Goal: Transaction & Acquisition: Purchase product/service

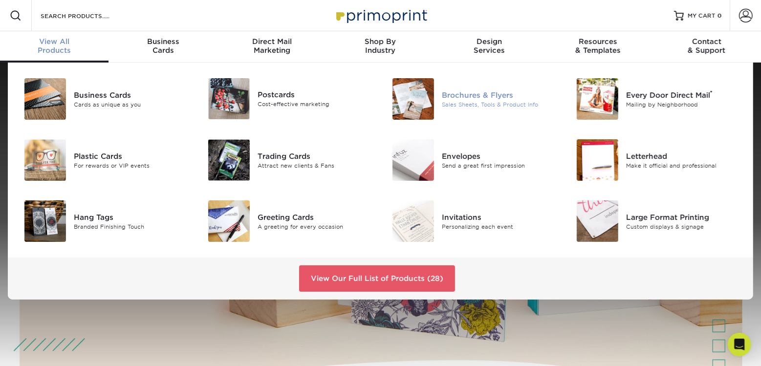
click at [492, 105] on div "Sales Sheets, Tools & Product Info" at bounding box center [499, 104] width 115 height 8
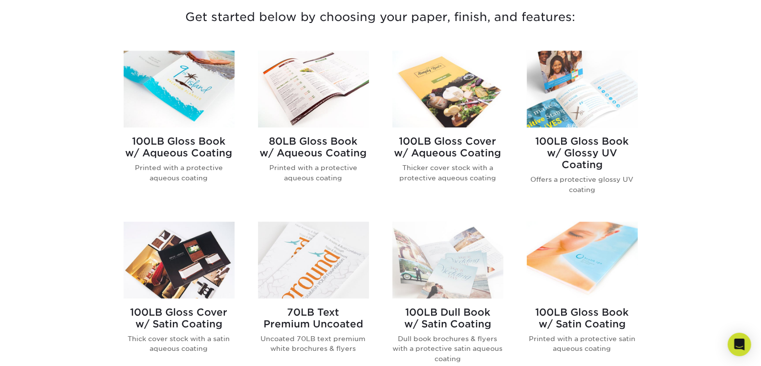
scroll to position [378, 0]
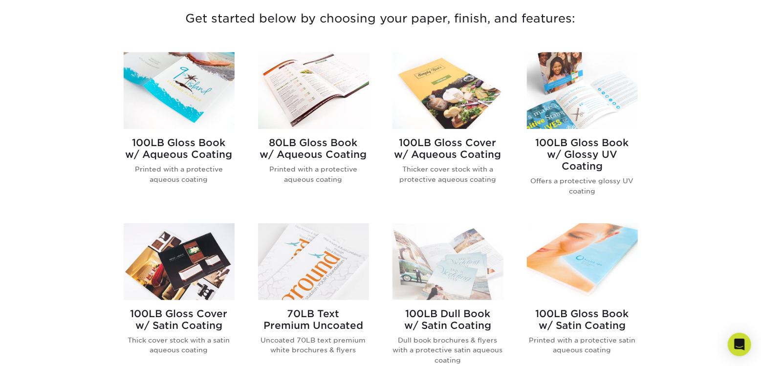
click at [280, 146] on h2 "80LB Gloss Book w/ Aqueous Coating" at bounding box center [313, 148] width 111 height 23
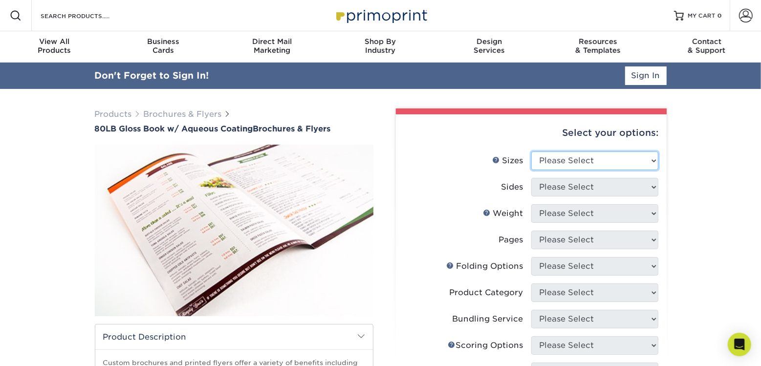
click at [573, 169] on select "Please Select 3.67" x 8.5" 3.67" x 8.5" 4" x 6" 4" x 8.5" 4" x 9" 4" x 11" 4" x…" at bounding box center [594, 161] width 127 height 19
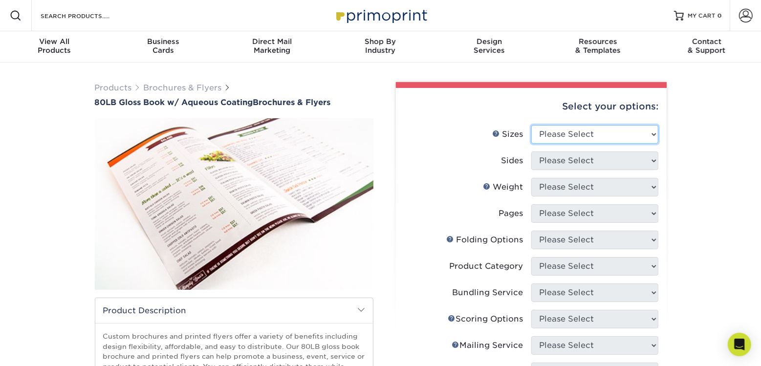
click at [567, 136] on select "Please Select 3.67" x 8.5" 3.67" x 8.5" 4" x 6" 4" x 8.5" 4" x 9" 4" x 11" 4" x…" at bounding box center [594, 134] width 127 height 19
select select "4.25x11.00"
click at [531, 125] on select "Please Select 3.67" x 8.5" 3.67" x 8.5" 4" x 6" 4" x 8.5" 4" x 9" 4" x 11" 4" x…" at bounding box center [594, 134] width 127 height 19
